Goal: Navigation & Orientation: Find specific page/section

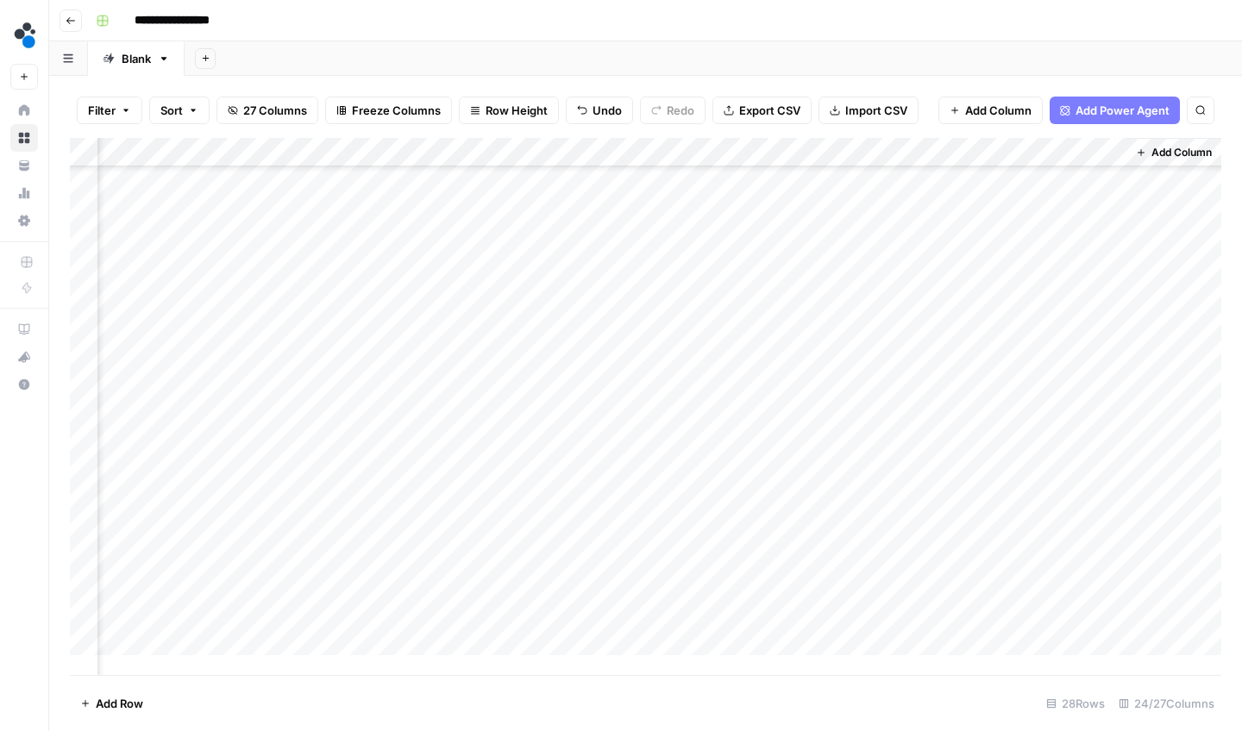
scroll to position [336, 3119]
click at [73, 28] on button "Go back" at bounding box center [71, 20] width 22 height 22
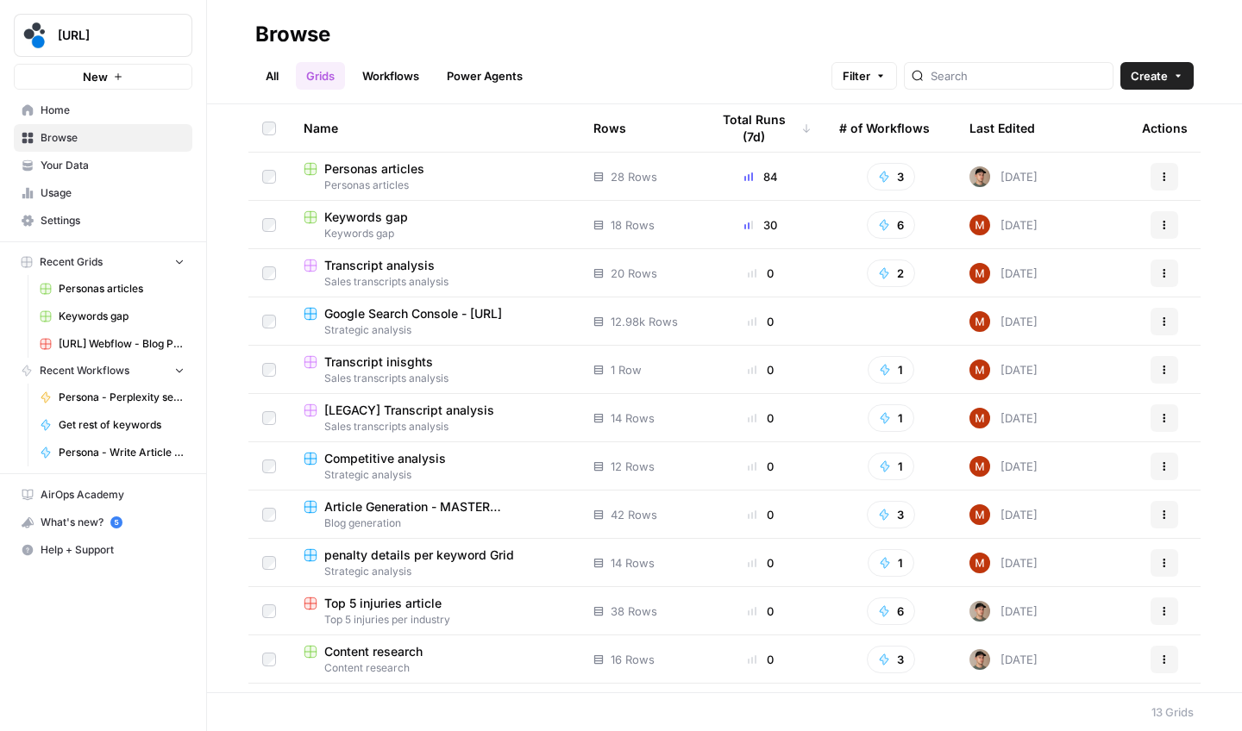
click at [285, 69] on link "All" at bounding box center [272, 76] width 34 height 28
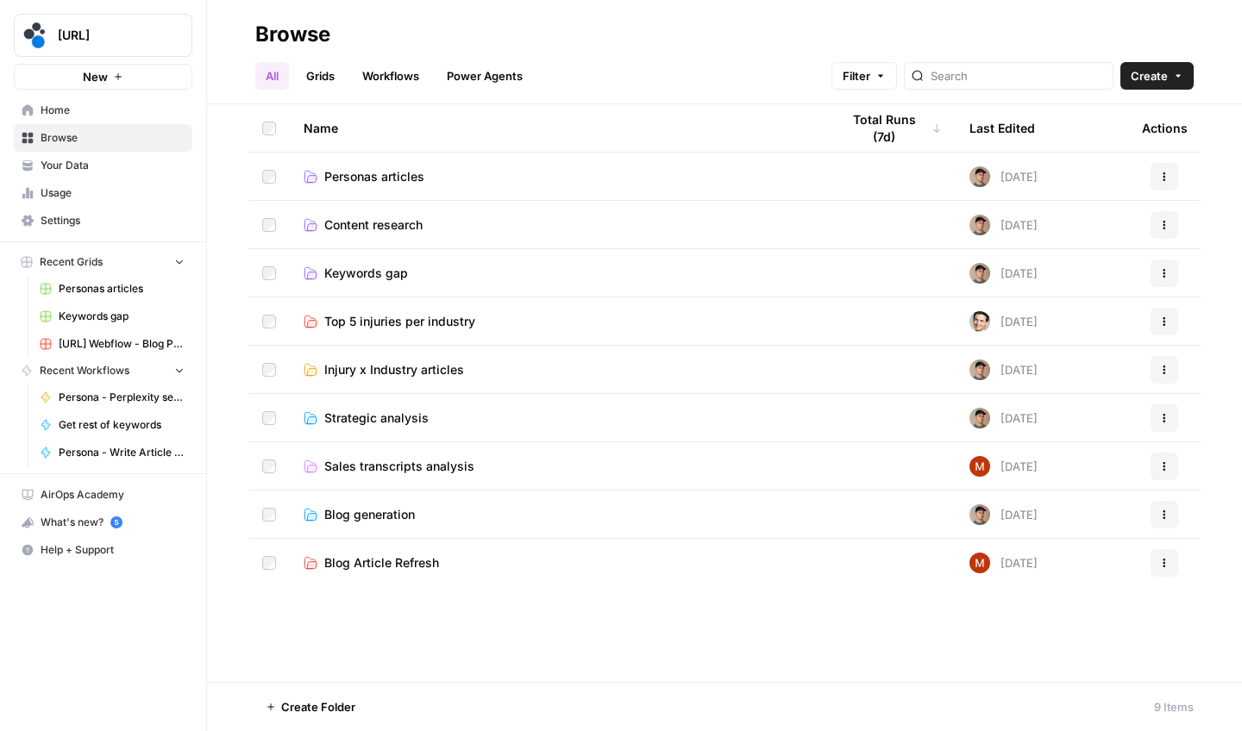
click at [371, 269] on span "Keywords gap" at bounding box center [366, 273] width 84 height 17
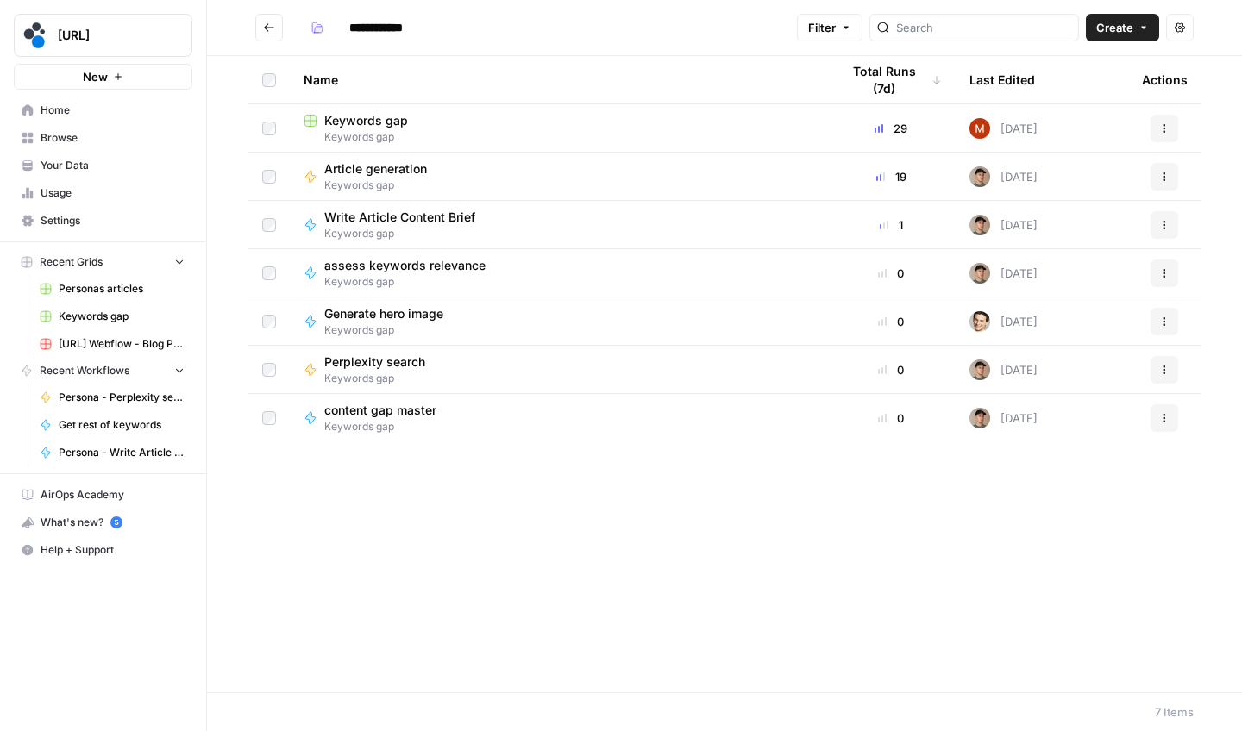
click at [261, 23] on button "Go back" at bounding box center [269, 28] width 28 height 28
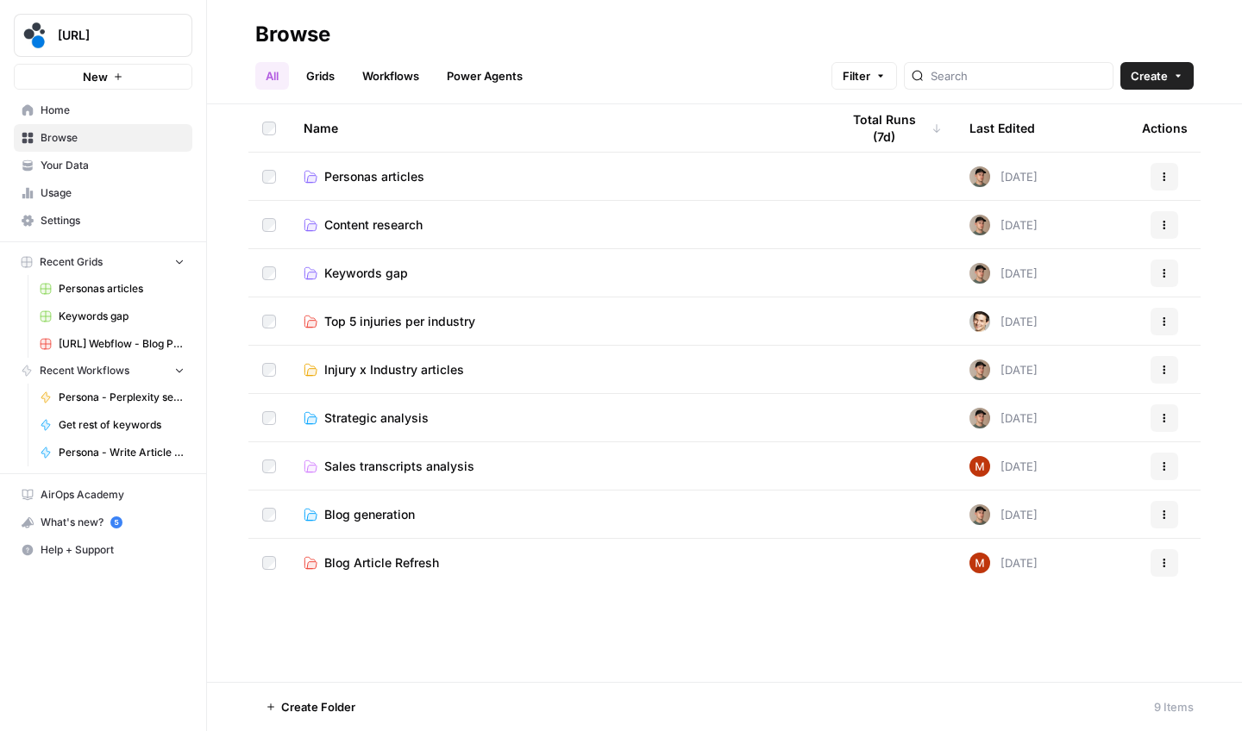
click at [383, 173] on span "Personas articles" at bounding box center [374, 176] width 100 height 17
